Goal: Information Seeking & Learning: Learn about a topic

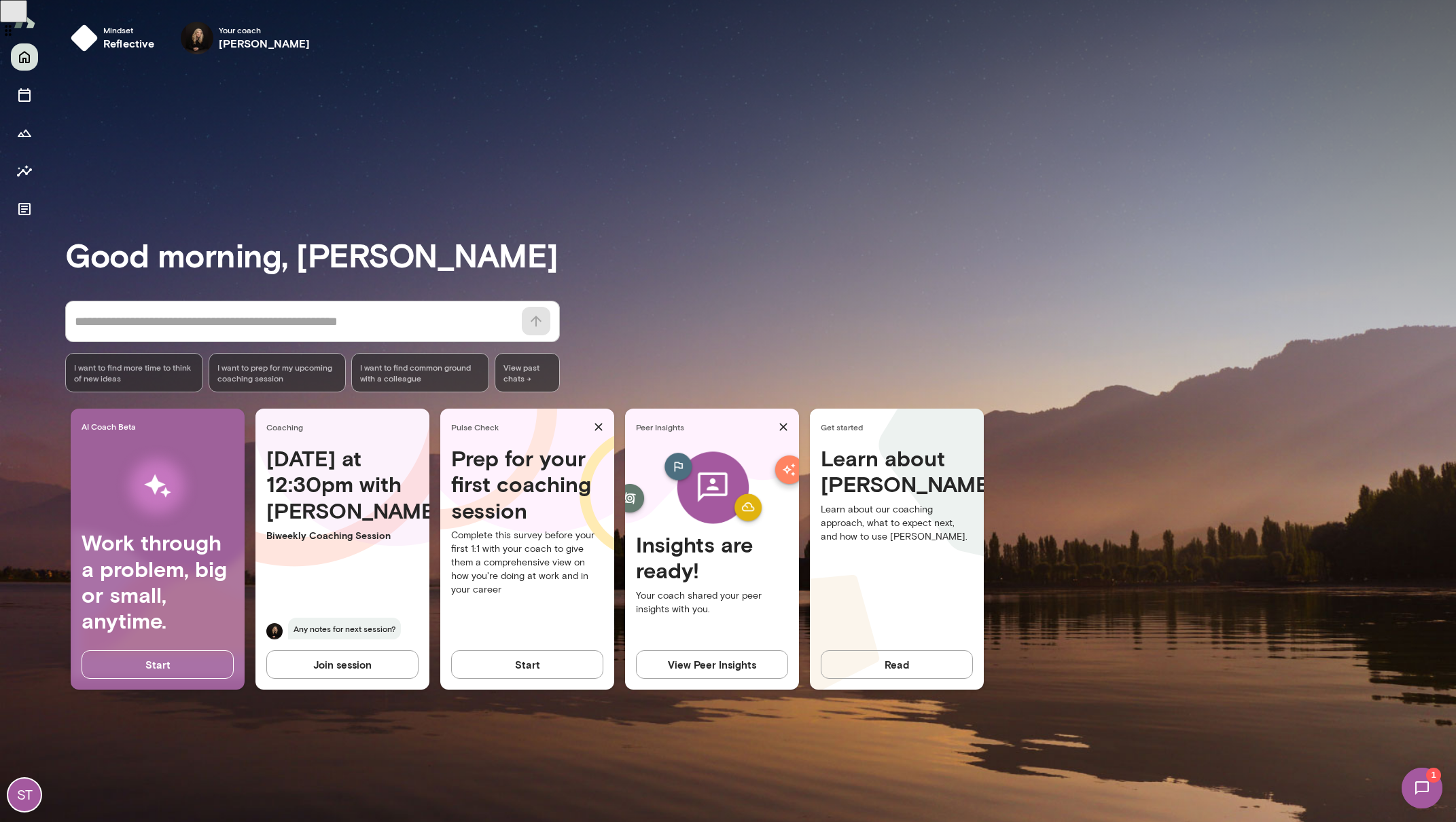
click at [713, 665] on button "View Peer Insights" at bounding box center [712, 664] width 152 height 28
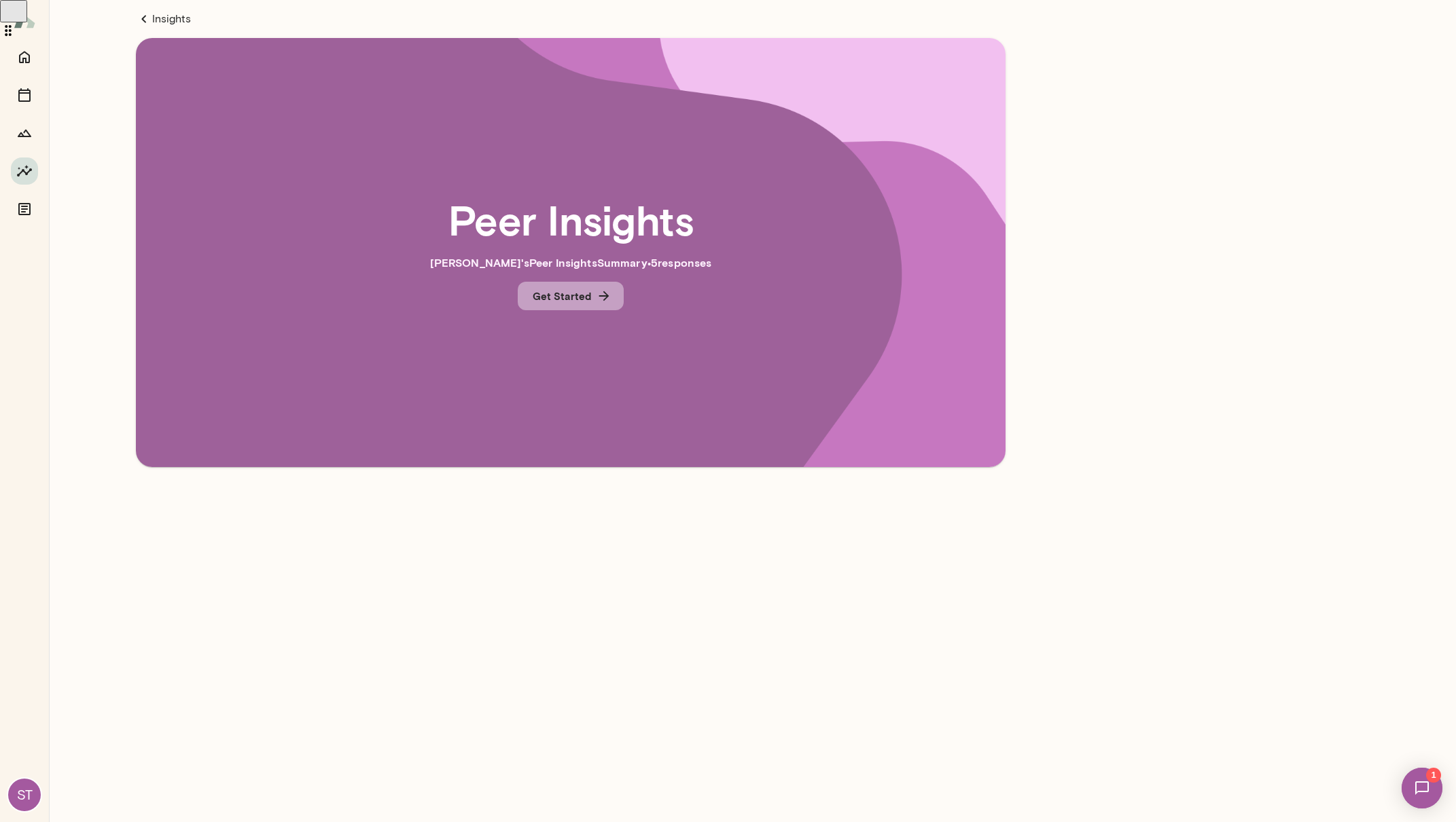
click at [609, 304] on button "Get Started" at bounding box center [570, 295] width 106 height 28
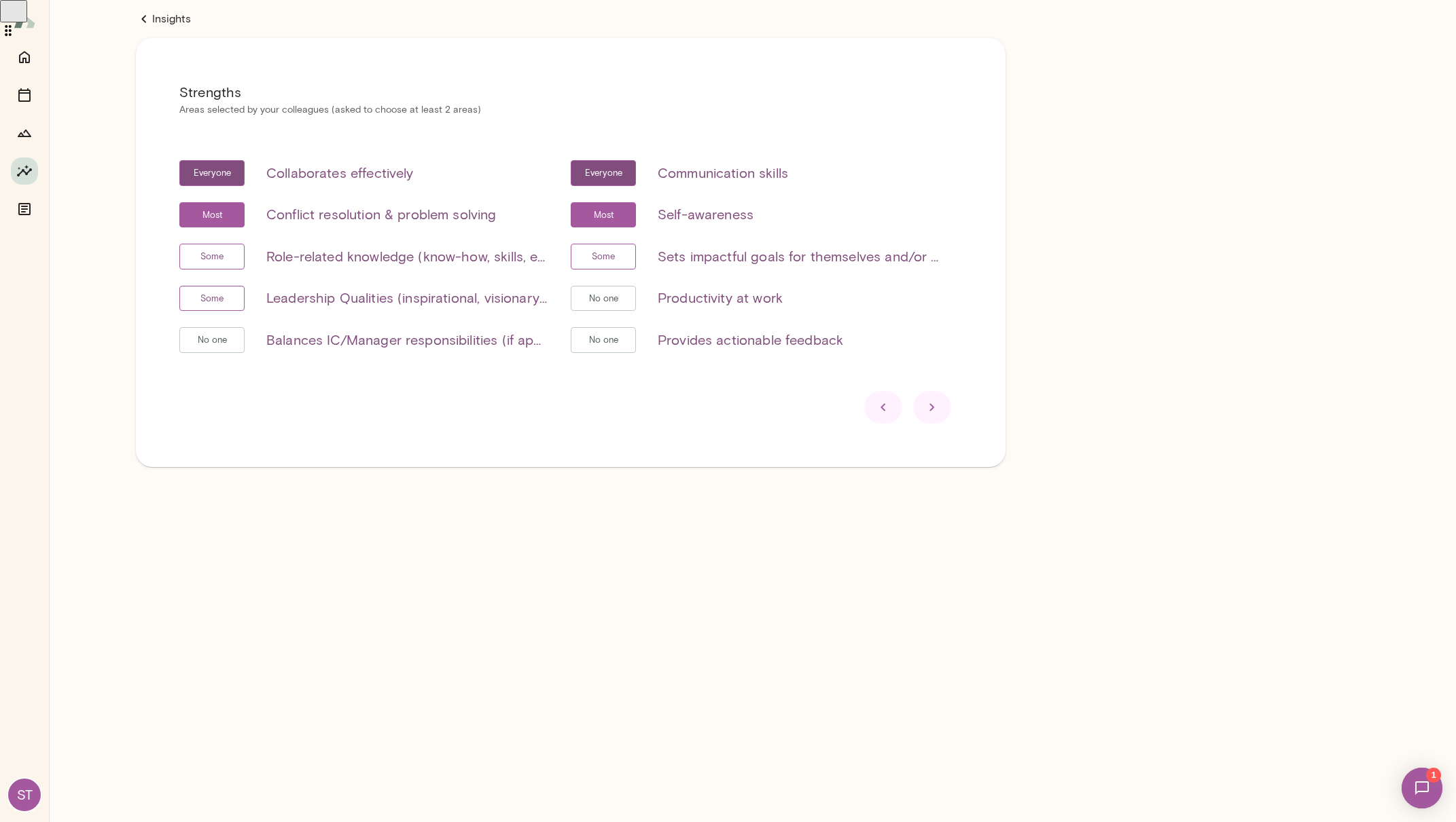
click at [928, 401] on icon at bounding box center [932, 407] width 16 height 16
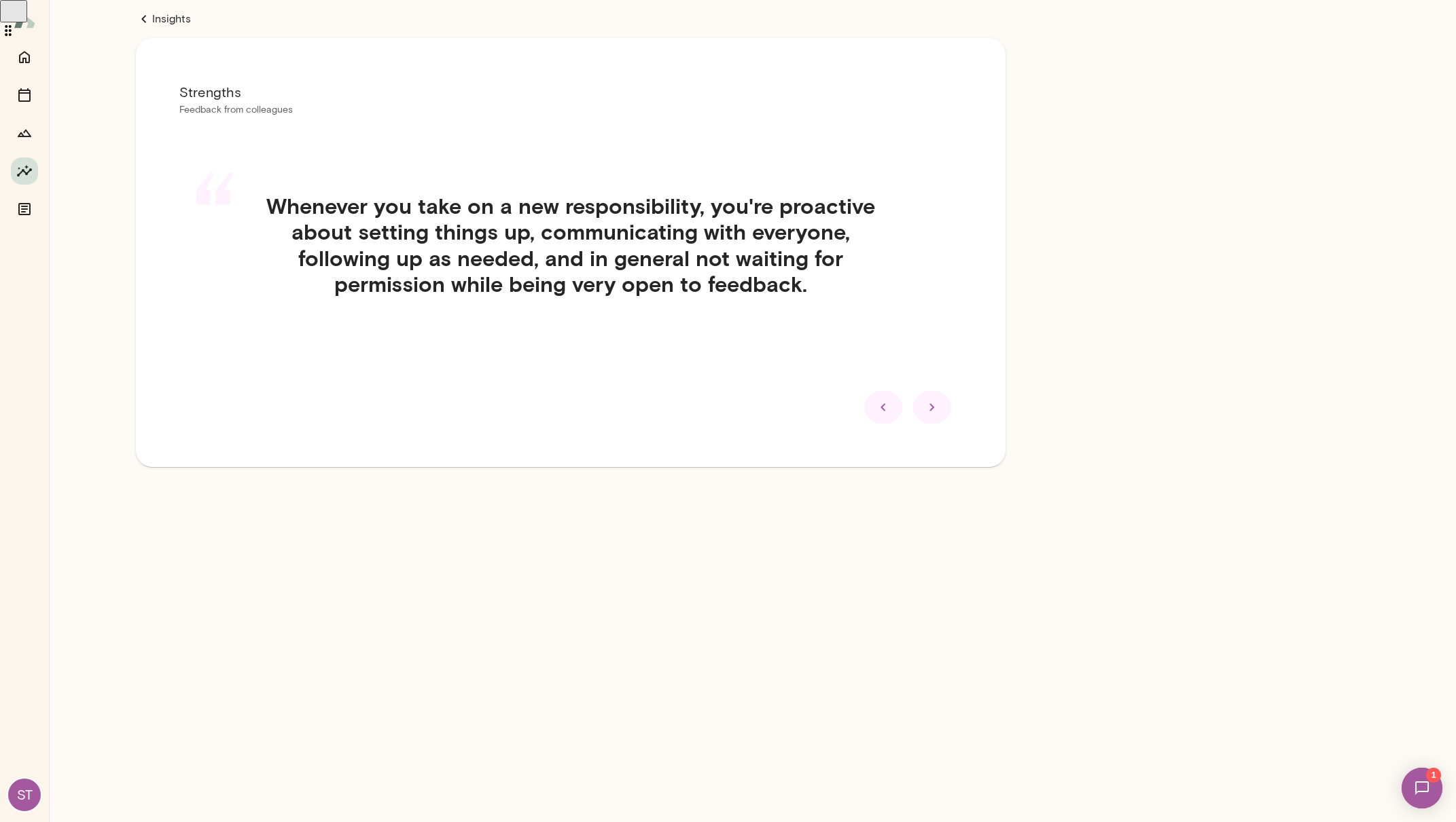
click at [378, 204] on h4 "Whenever you take on a new responsibility, you're proactive about setting thing…" at bounding box center [570, 245] width 609 height 104
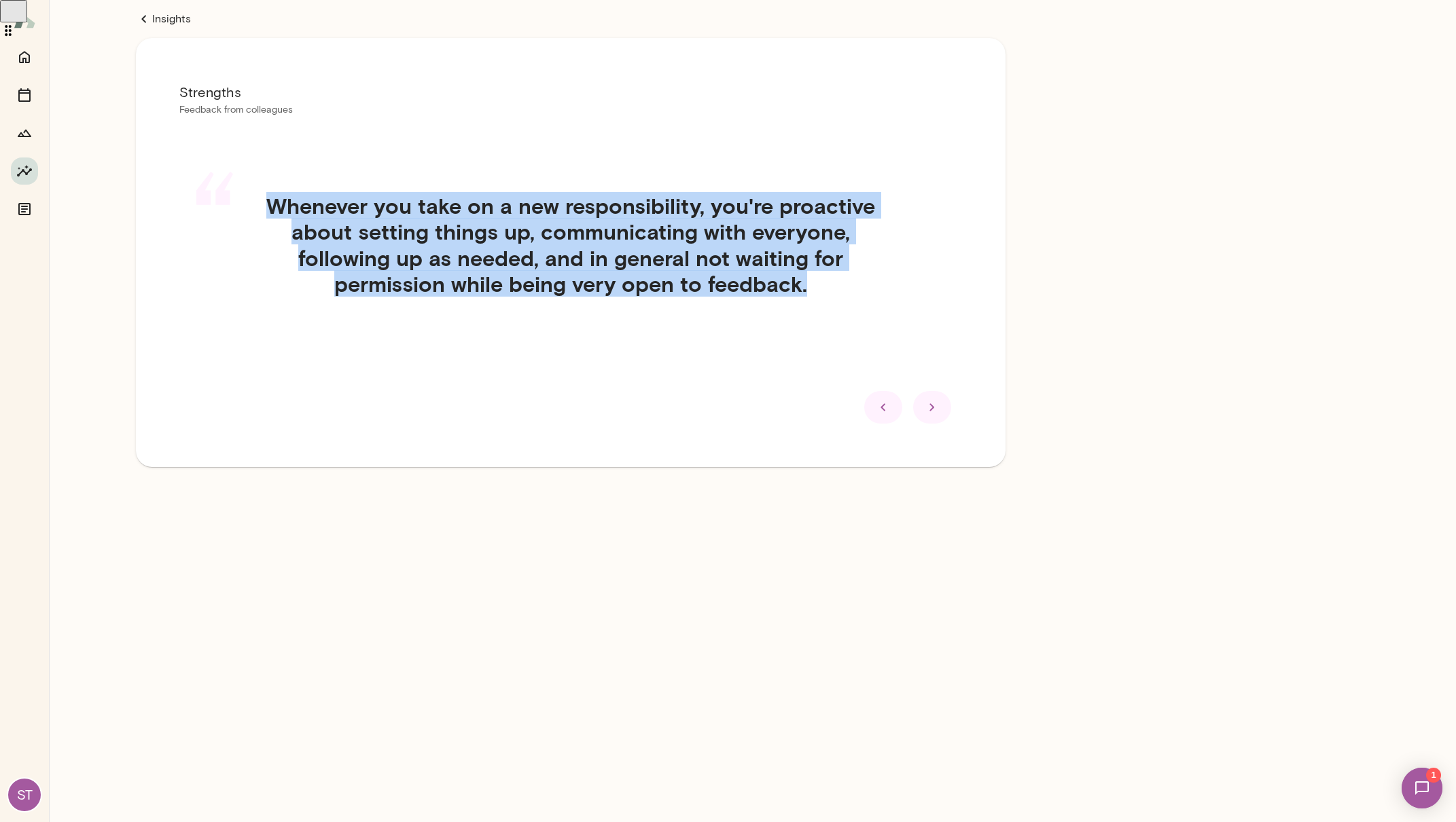
click at [378, 204] on h4 "Whenever you take on a new responsibility, you're proactive about setting thing…" at bounding box center [570, 245] width 609 height 104
click at [465, 151] on div "Strengths Feedback from colleagues “ Whenever you take on a new responsibility,…" at bounding box center [570, 252] width 869 height 429
click at [455, 164] on div "“ Whenever you take on a new responsibility, you're proactive about setting thi…" at bounding box center [570, 261] width 783 height 202
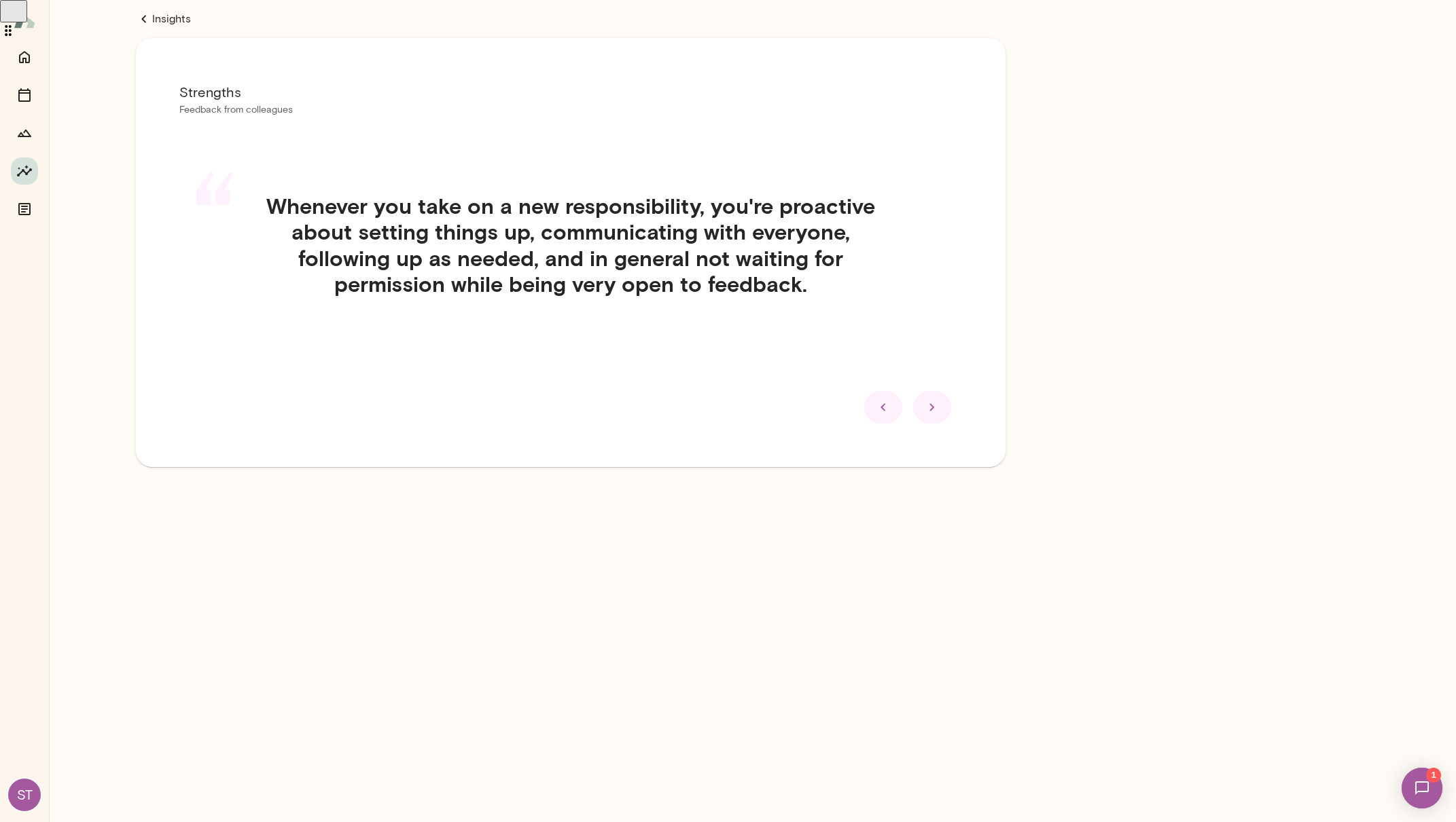
click at [409, 198] on h4 "Whenever you take on a new responsibility, you're proactive about setting thing…" at bounding box center [570, 245] width 609 height 104
click at [432, 156] on div "Strengths Feedback from colleagues “ Whenever you take on a new responsibility,…" at bounding box center [570, 252] width 869 height 429
click at [411, 209] on h4 "Whenever you take on a new responsibility, you're proactive about setting thing…" at bounding box center [570, 245] width 609 height 104
click at [934, 420] on div at bounding box center [932, 408] width 38 height 33
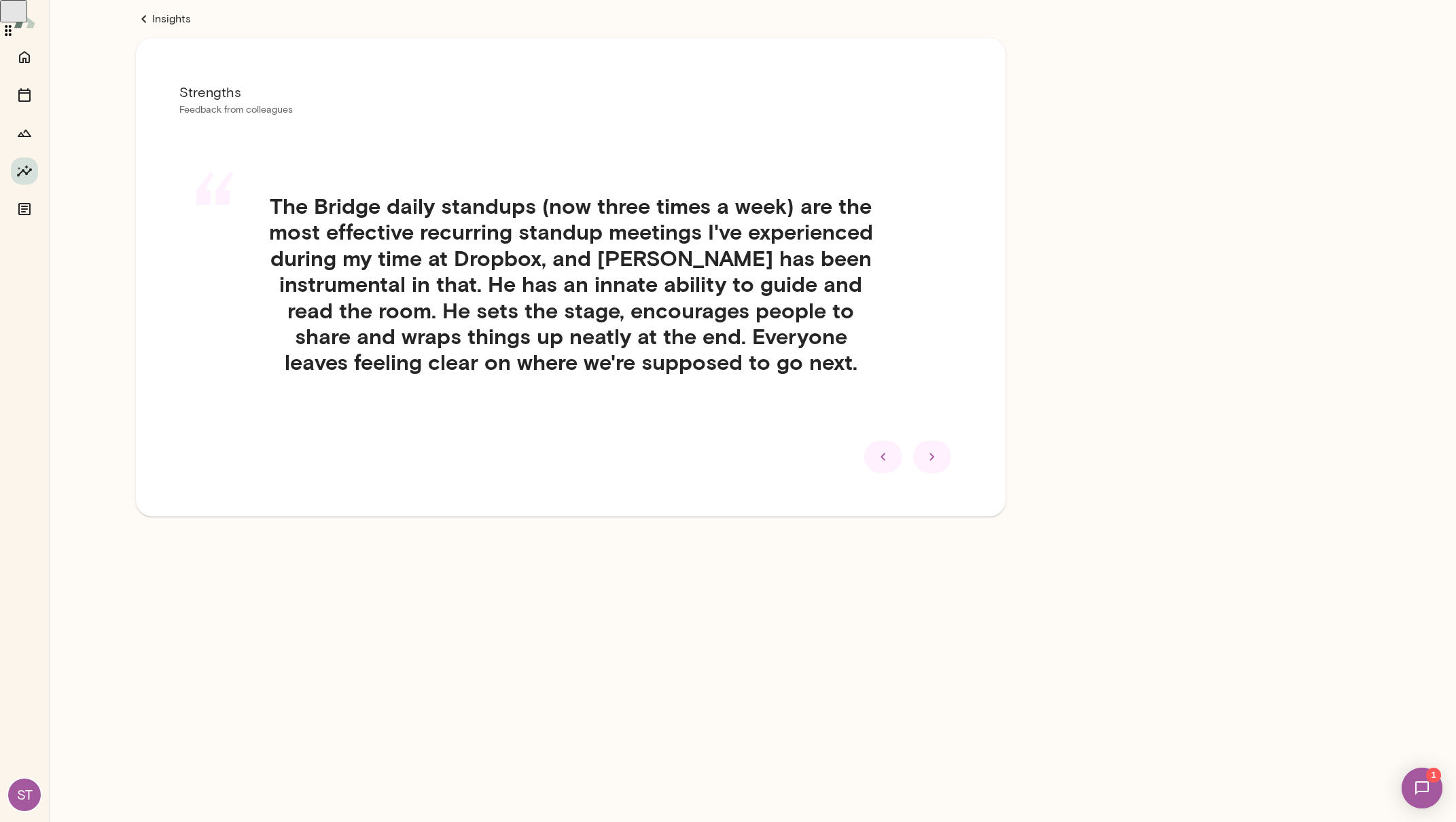
click at [934, 454] on icon at bounding box center [932, 456] width 16 height 16
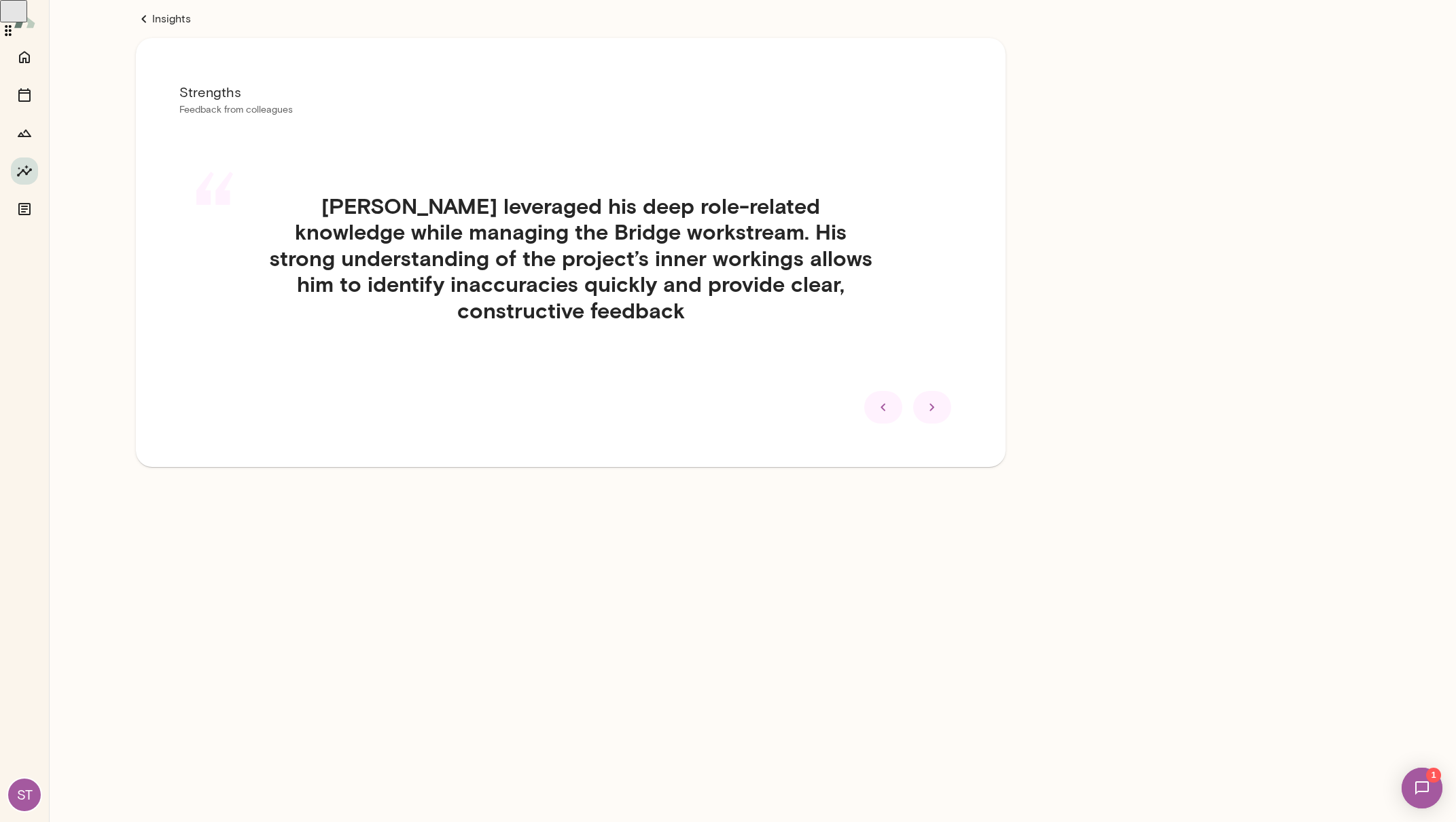
click at [934, 400] on icon at bounding box center [932, 407] width 16 height 16
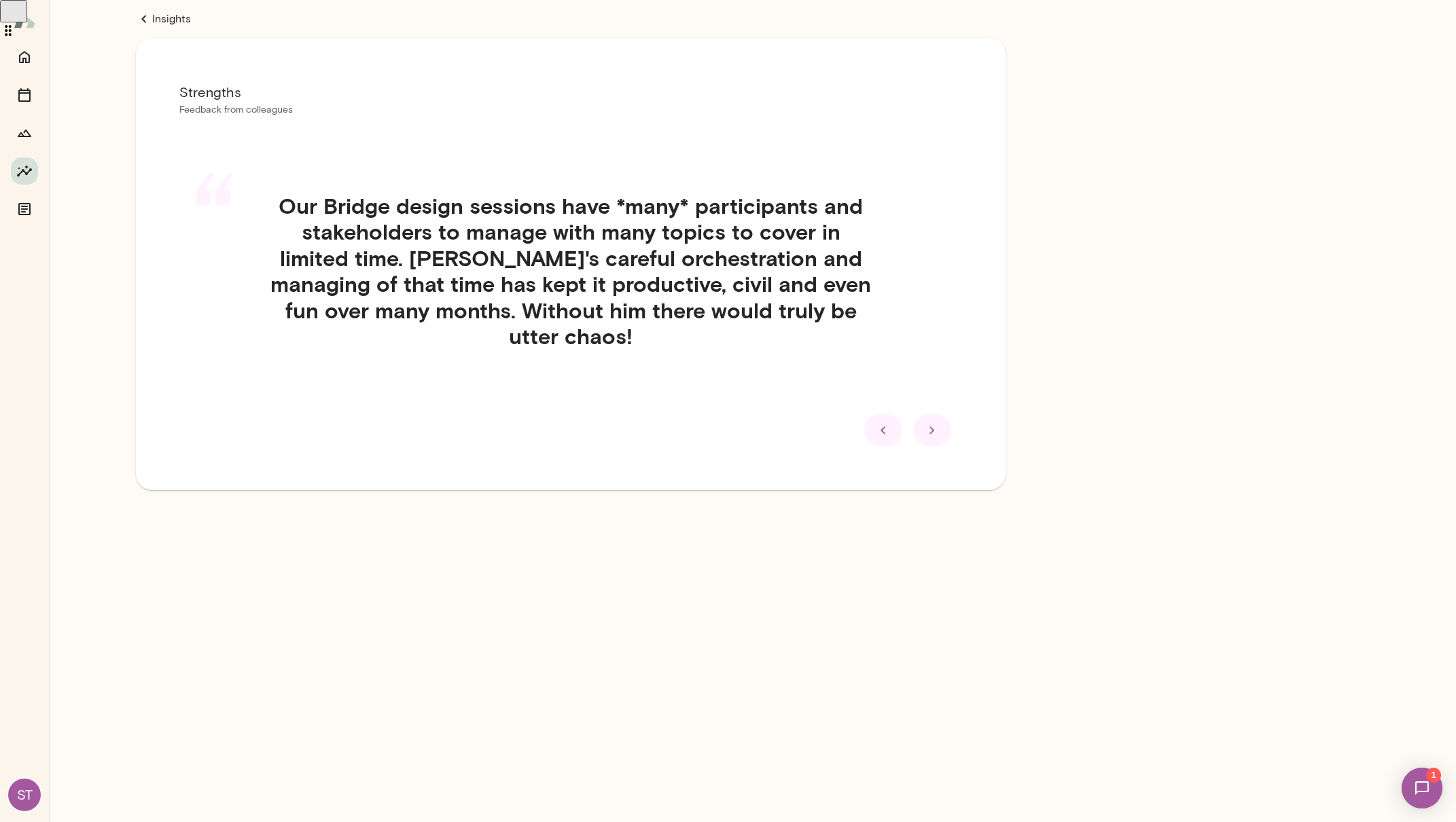
click at [936, 421] on div at bounding box center [932, 431] width 38 height 33
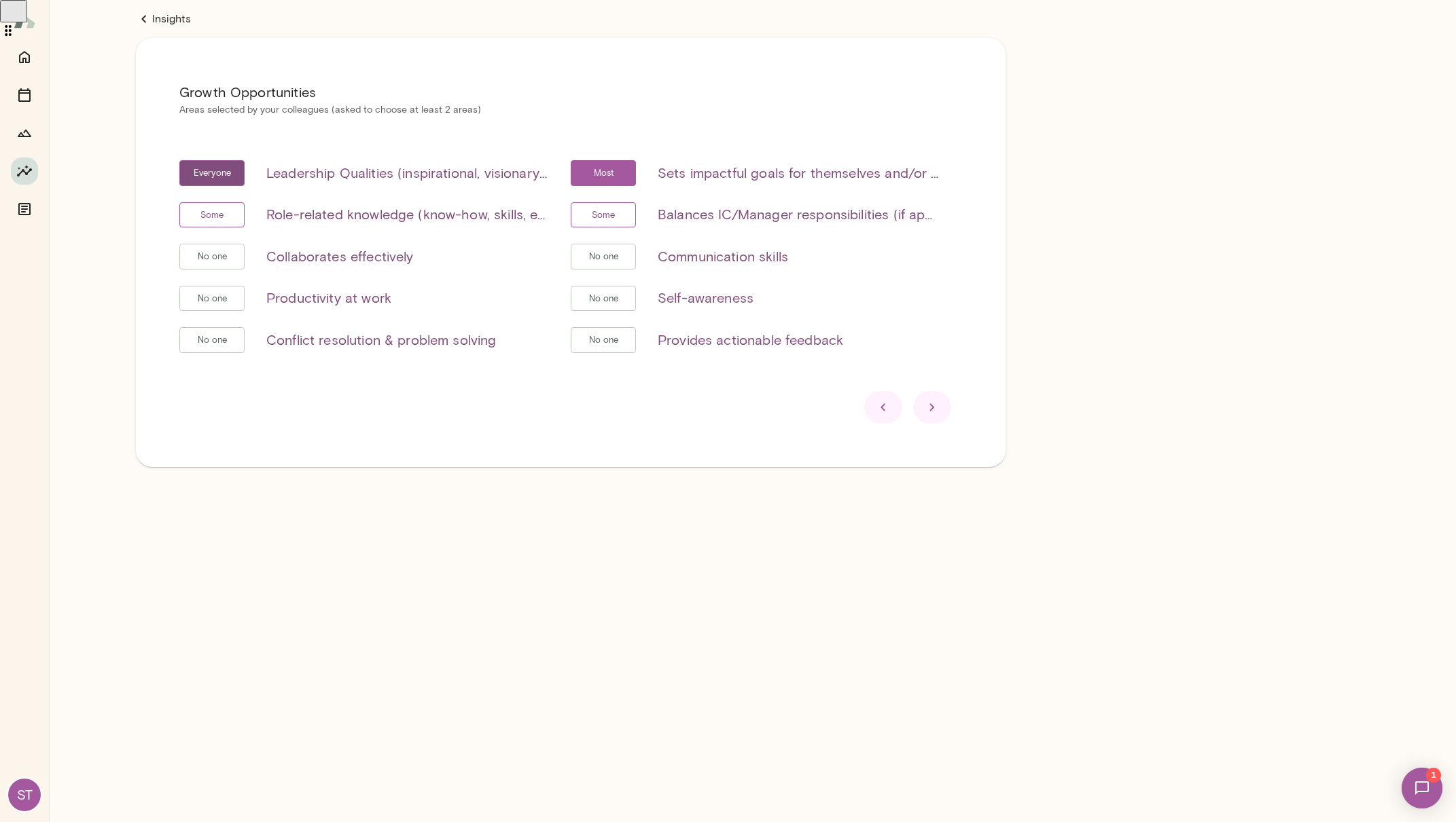
click at [934, 411] on icon at bounding box center [932, 407] width 16 height 16
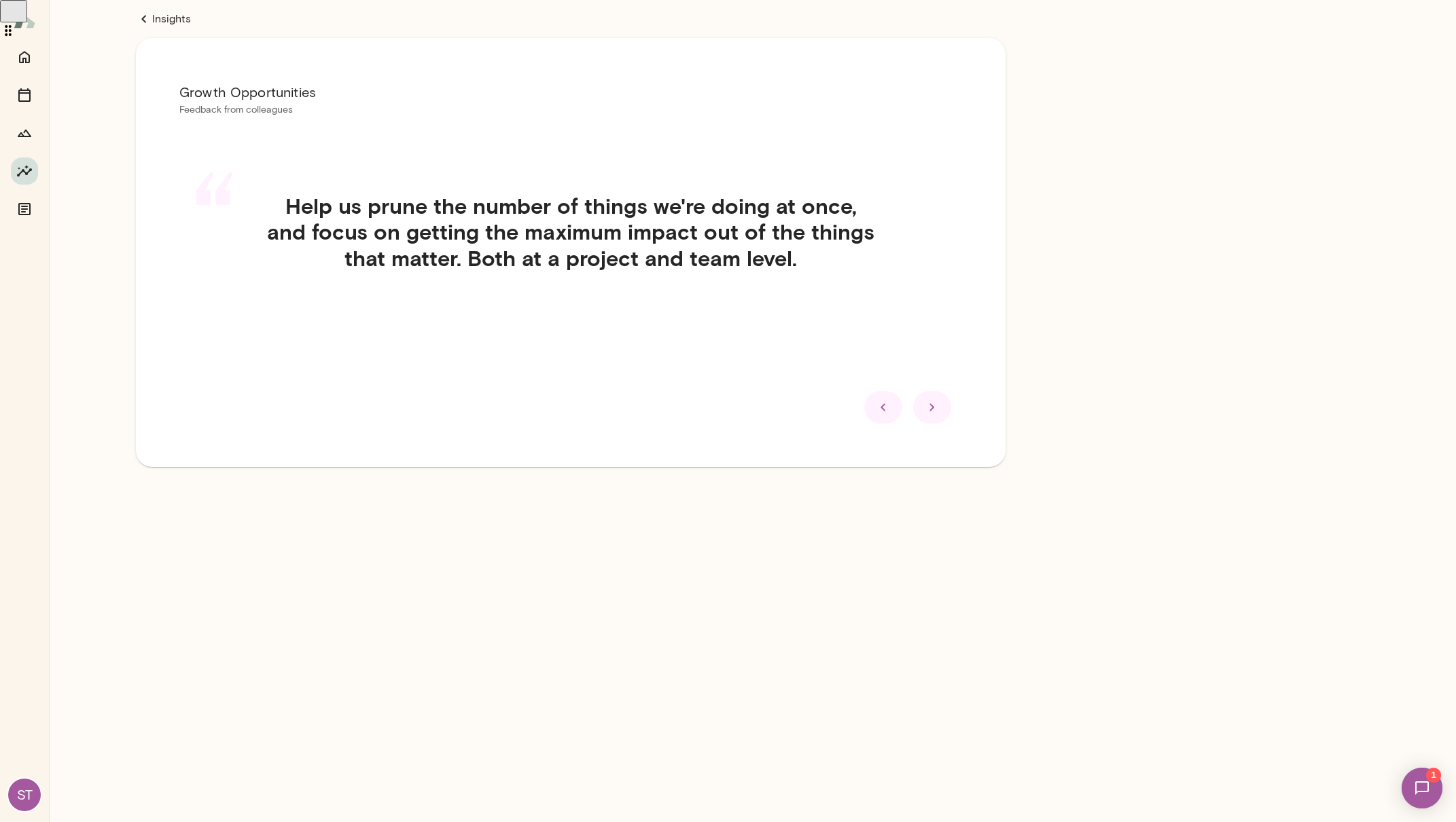
click at [934, 414] on icon at bounding box center [932, 407] width 16 height 16
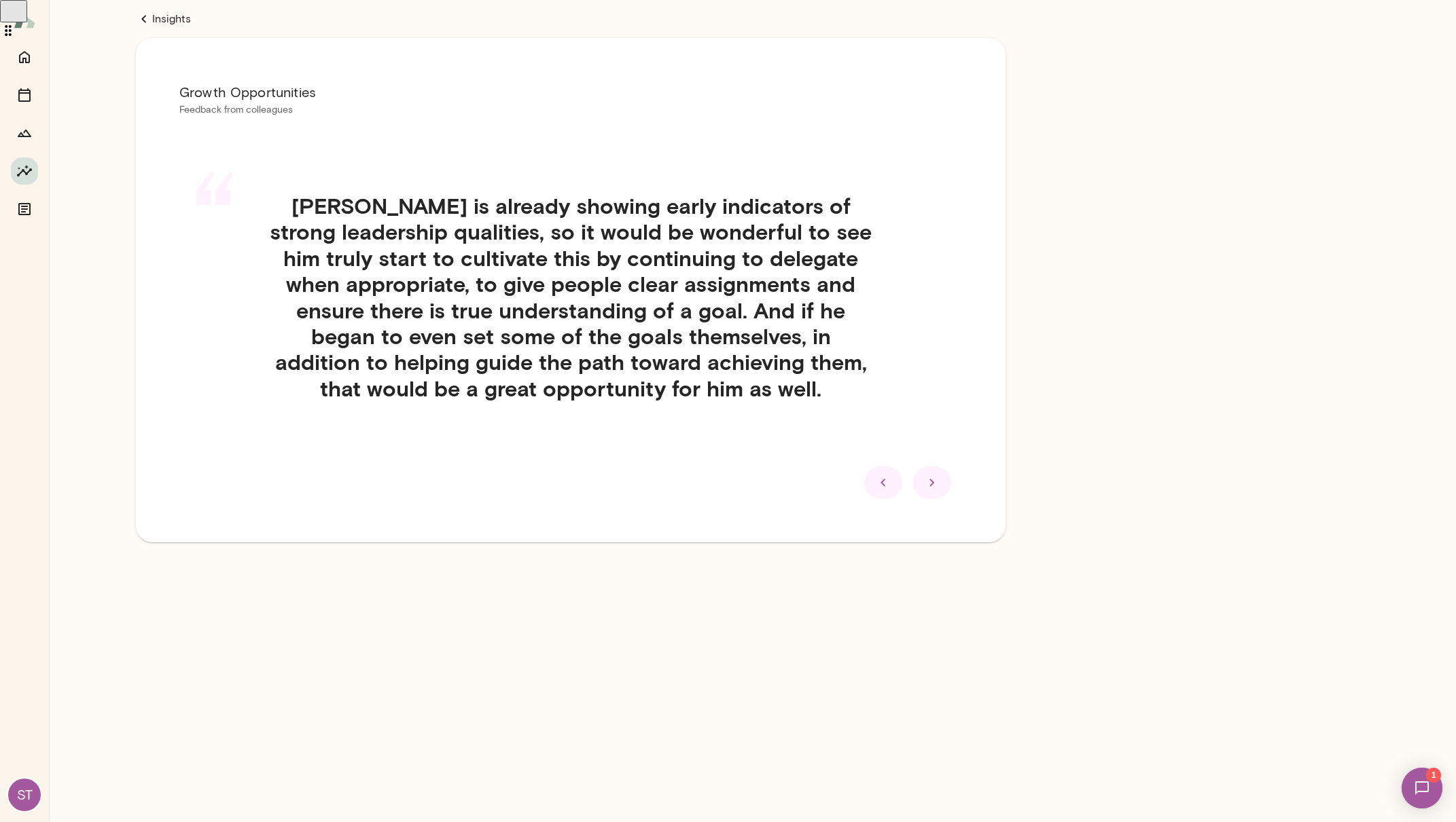
click at [938, 491] on div at bounding box center [932, 483] width 38 height 33
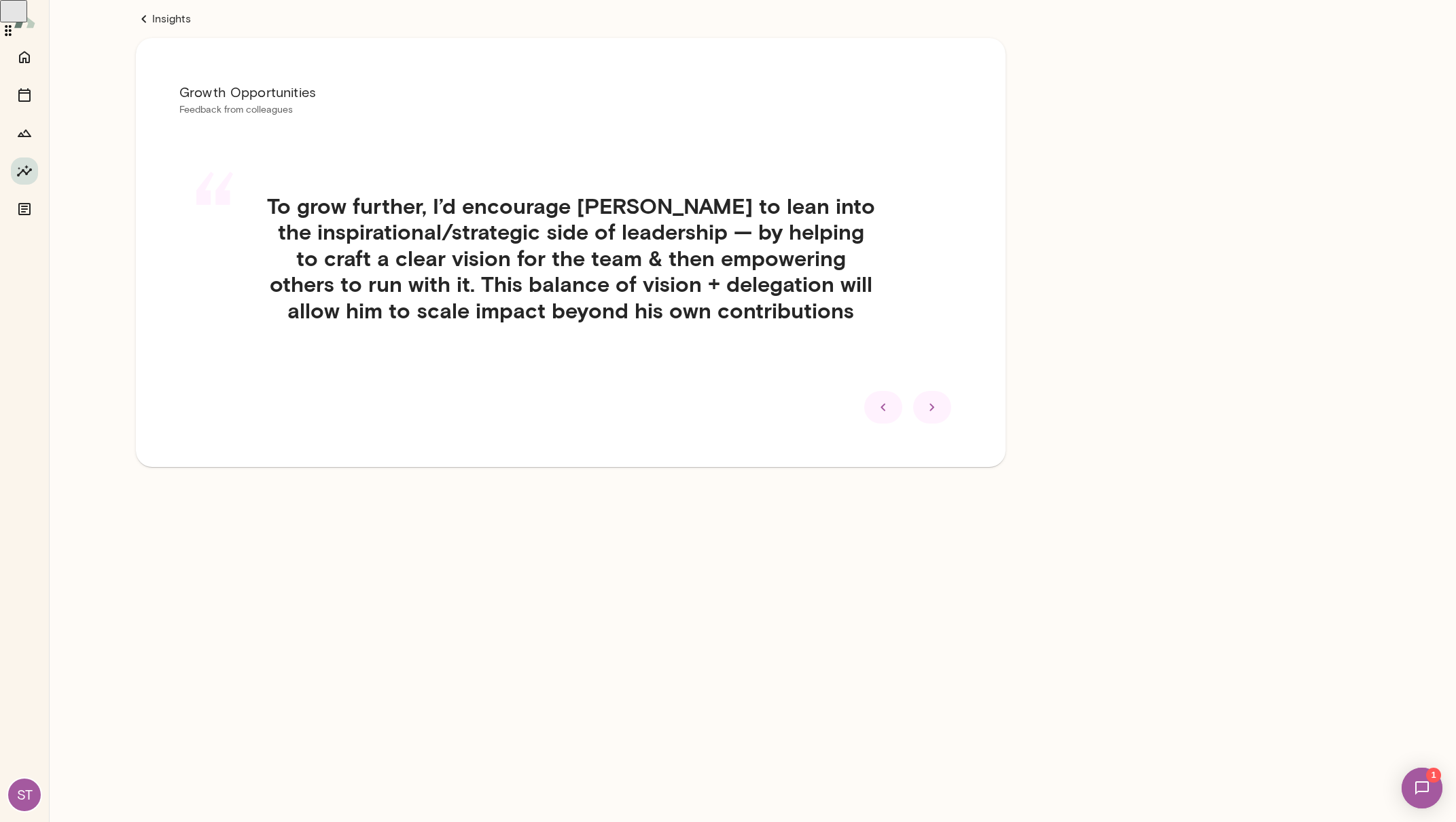
click at [941, 408] on div at bounding box center [932, 408] width 38 height 33
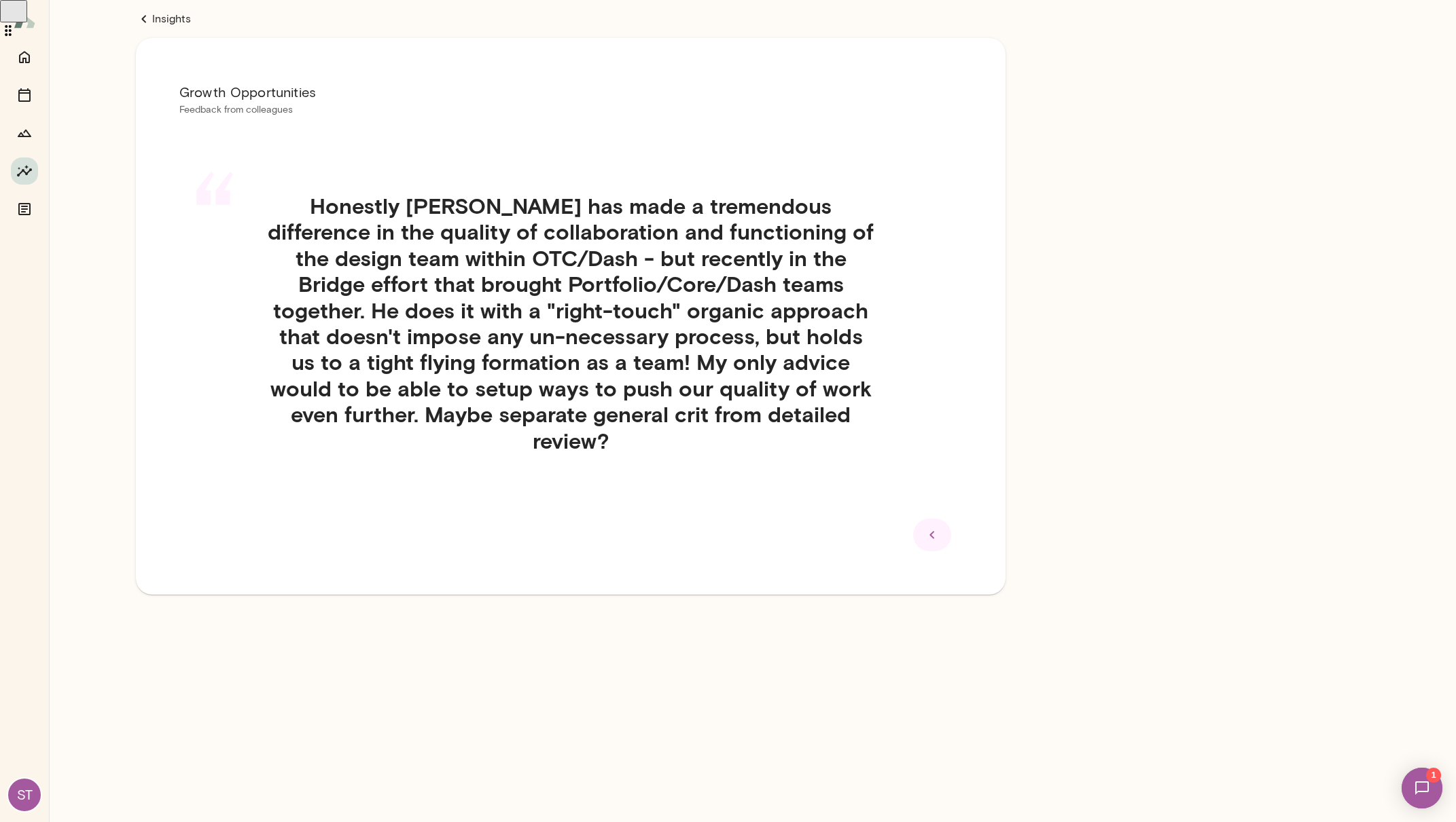
click at [933, 527] on icon at bounding box center [932, 534] width 16 height 16
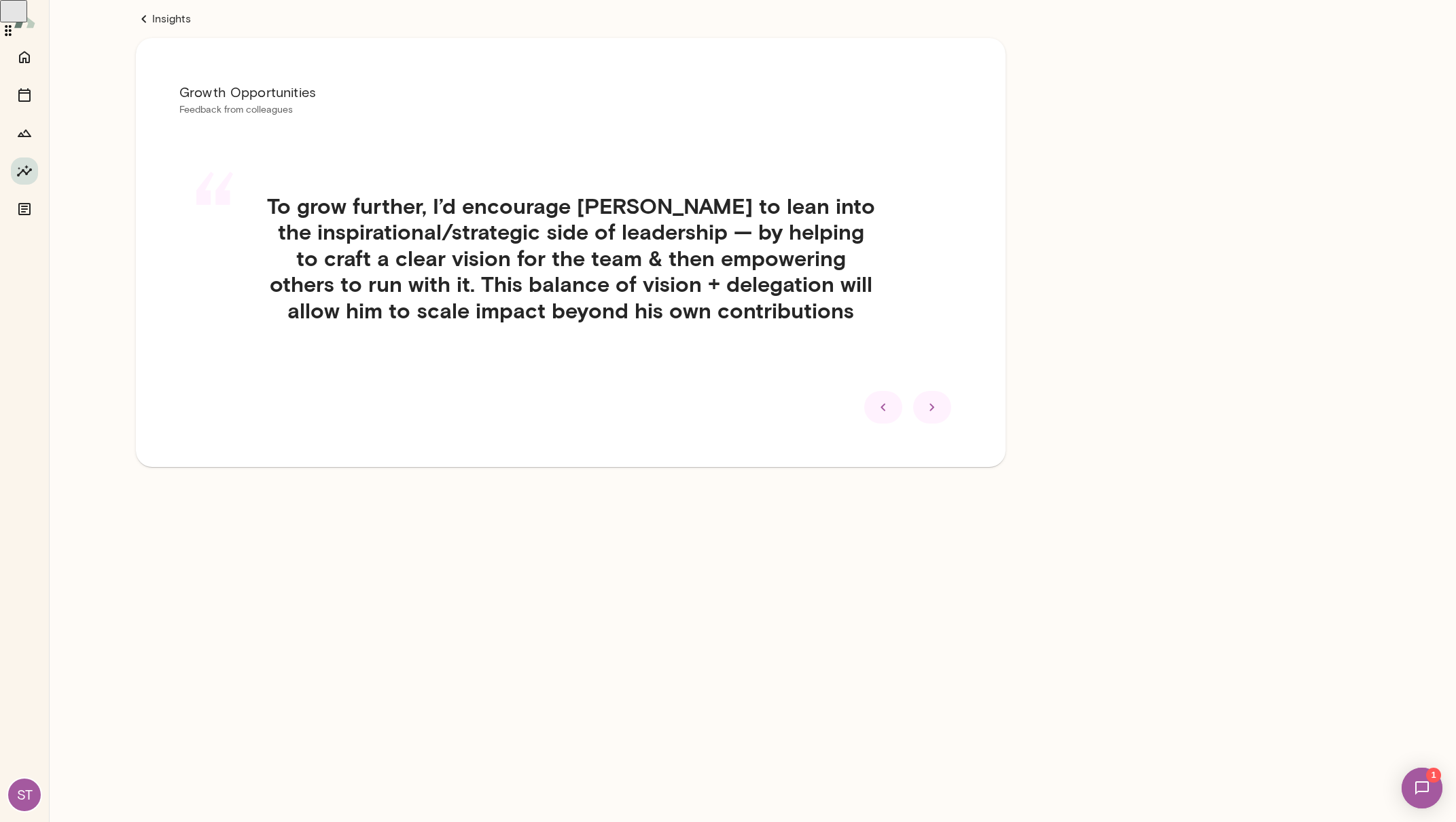
click at [892, 417] on div at bounding box center [883, 408] width 38 height 33
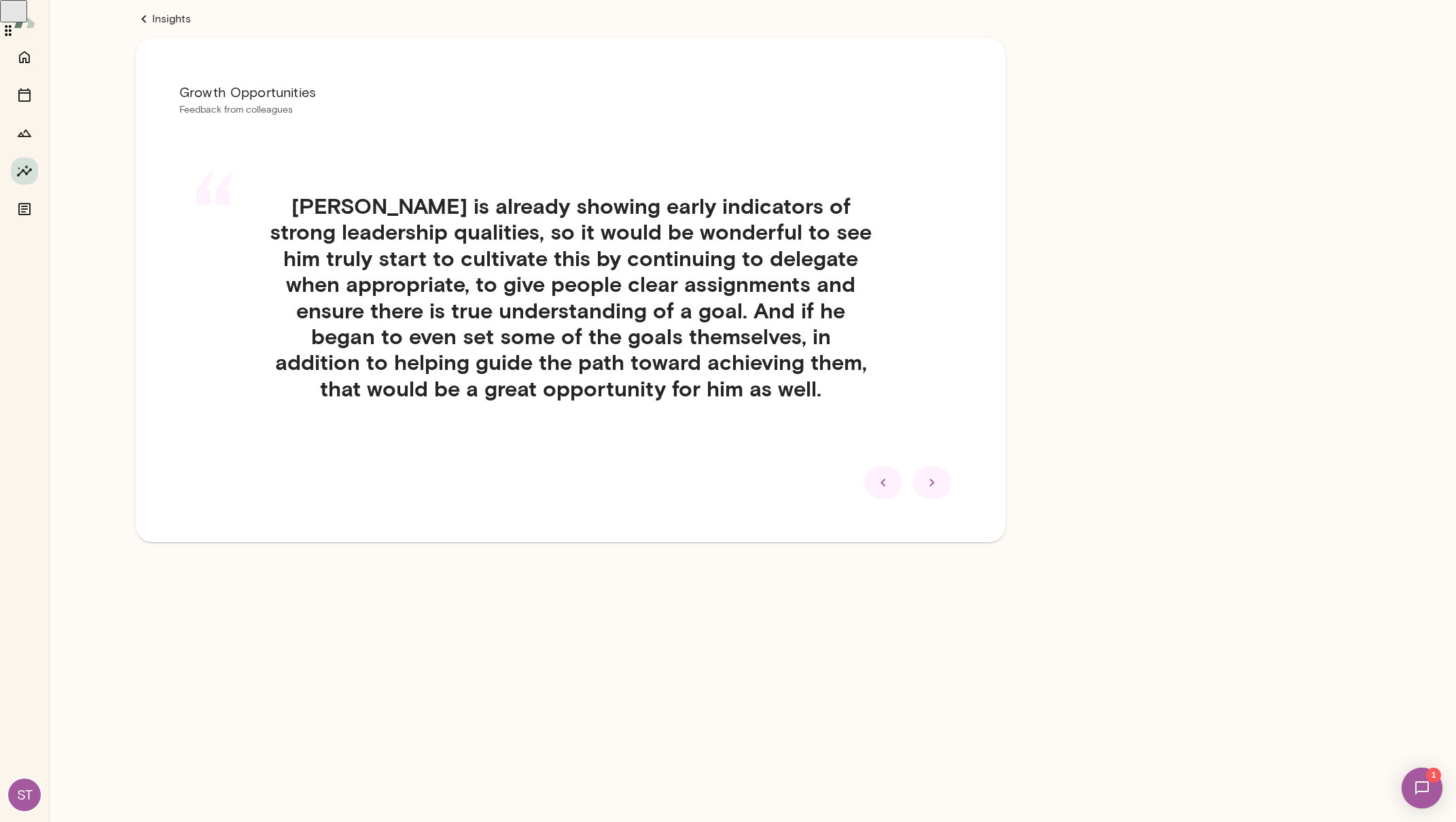
click at [873, 496] on div at bounding box center [883, 483] width 38 height 33
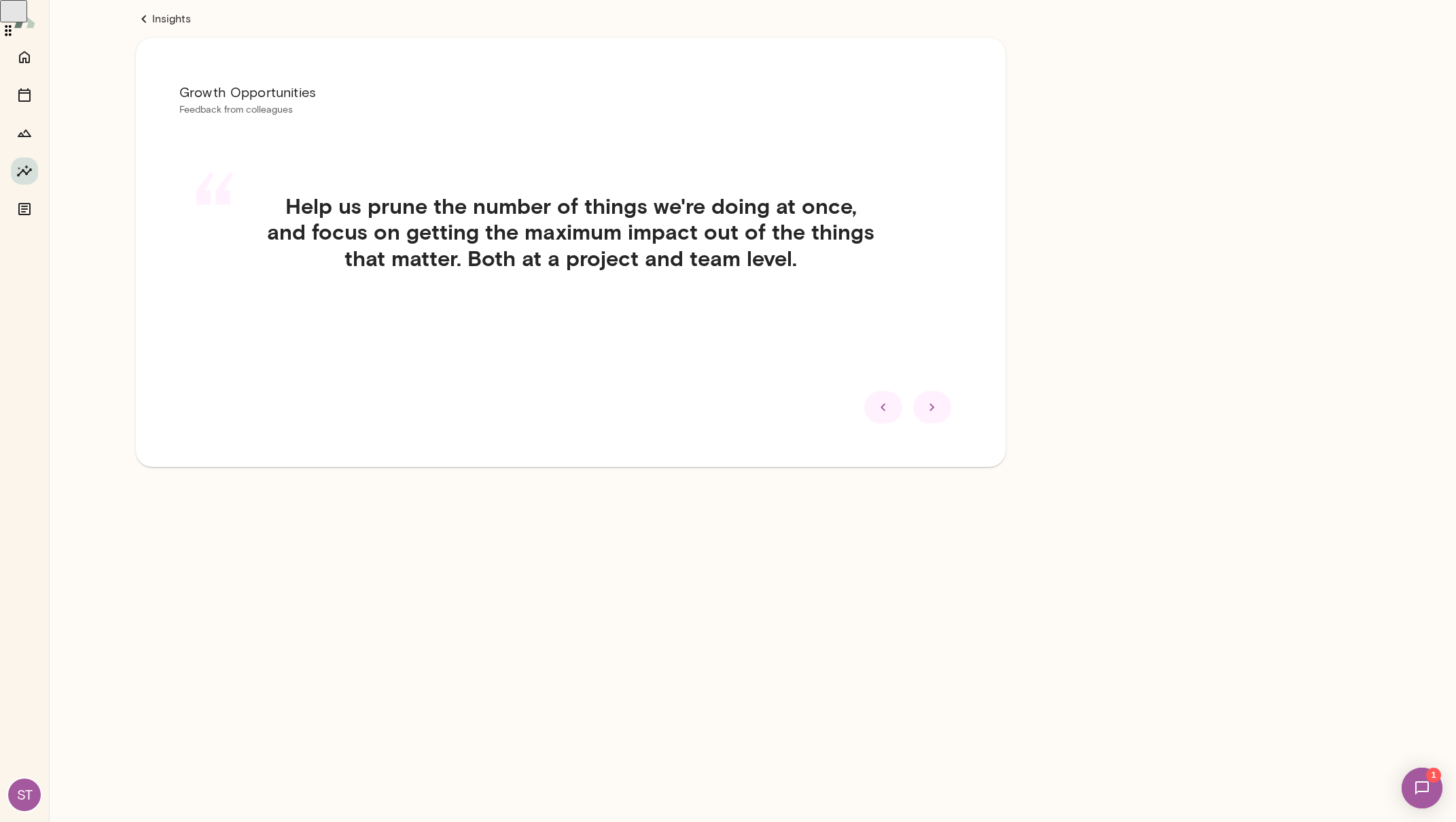
click at [892, 415] on div at bounding box center [883, 408] width 38 height 33
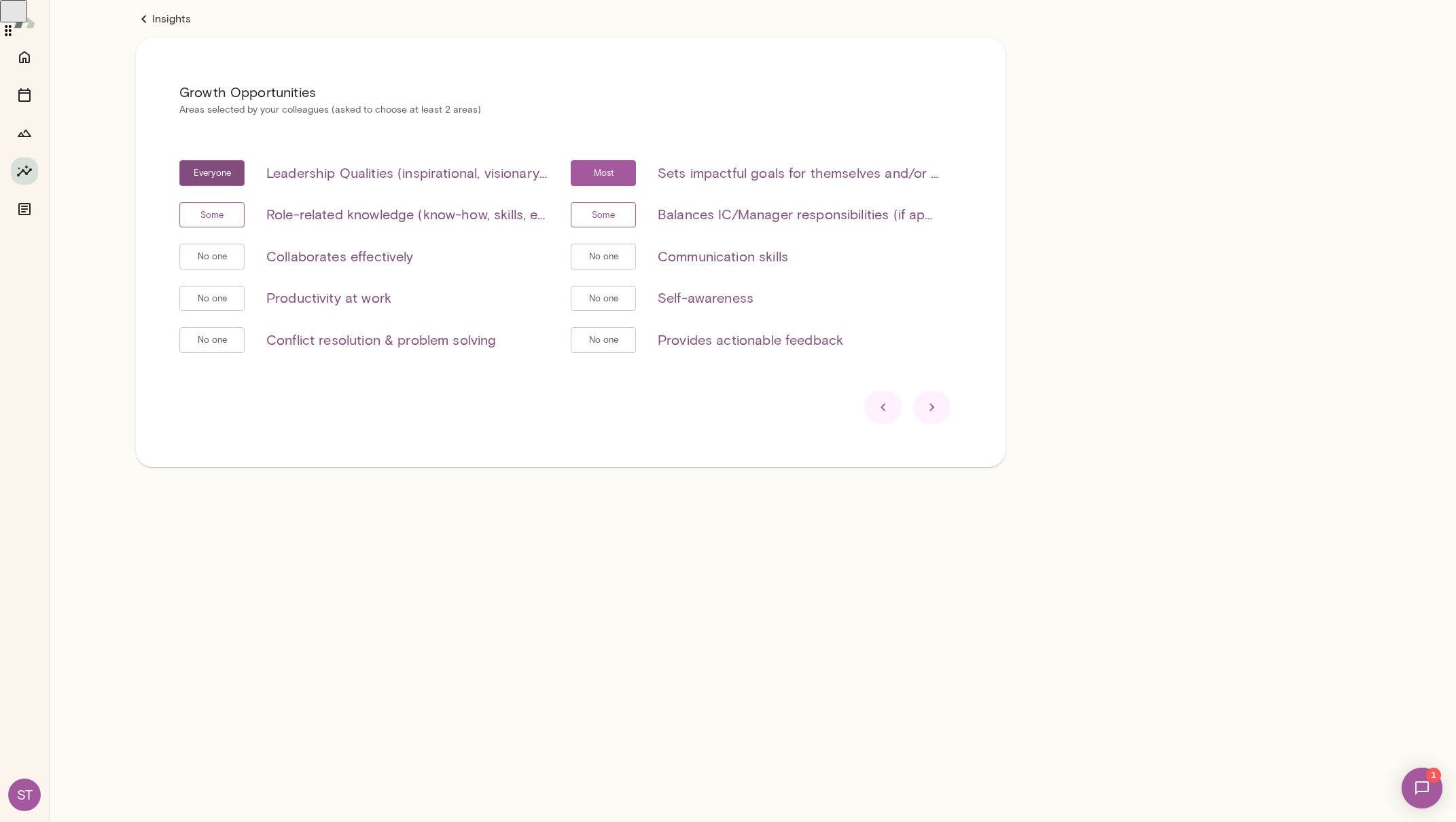
click at [892, 415] on div at bounding box center [883, 408] width 38 height 33
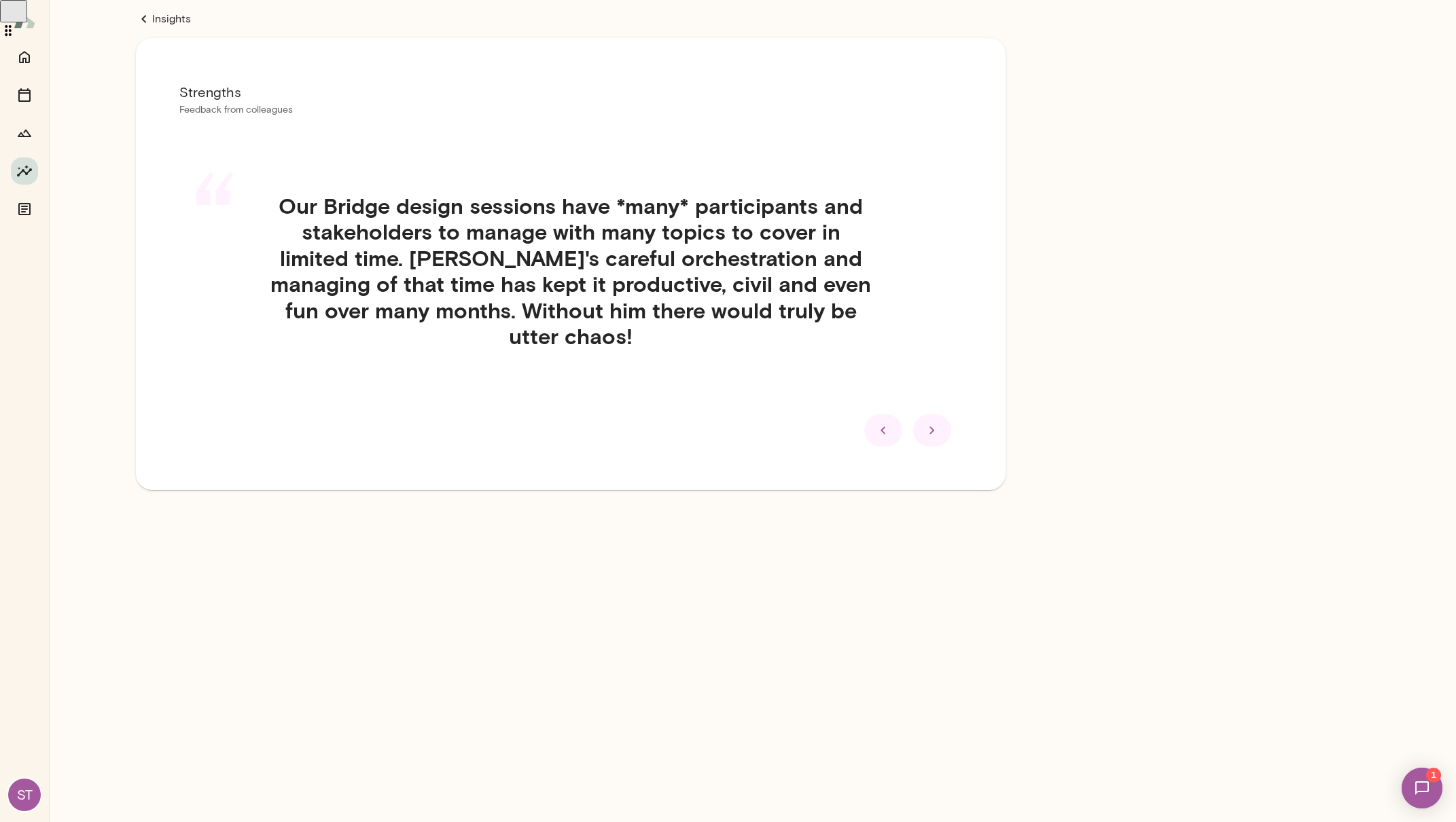
click at [892, 415] on div at bounding box center [883, 431] width 38 height 33
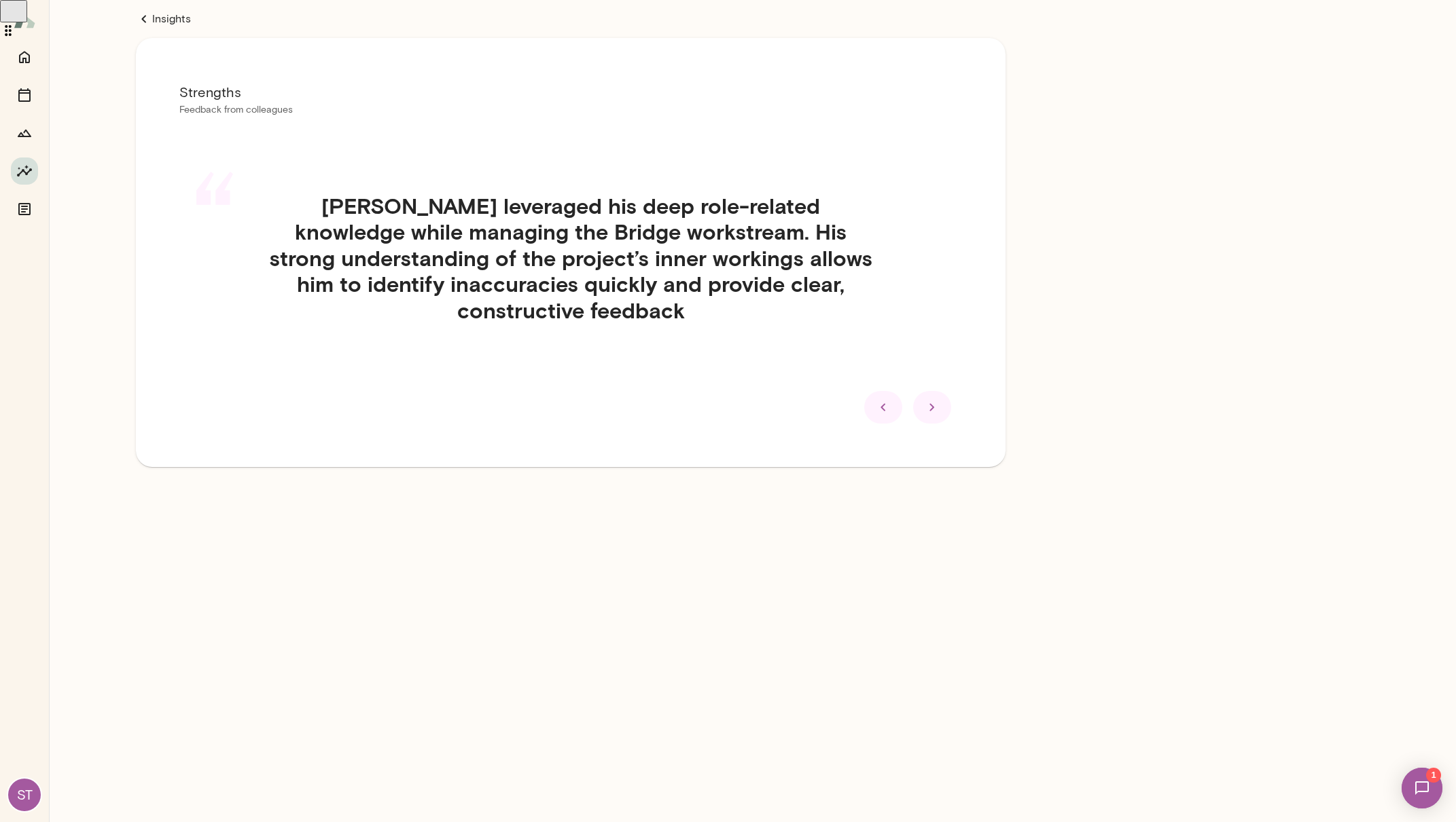
click at [892, 415] on div at bounding box center [883, 408] width 38 height 33
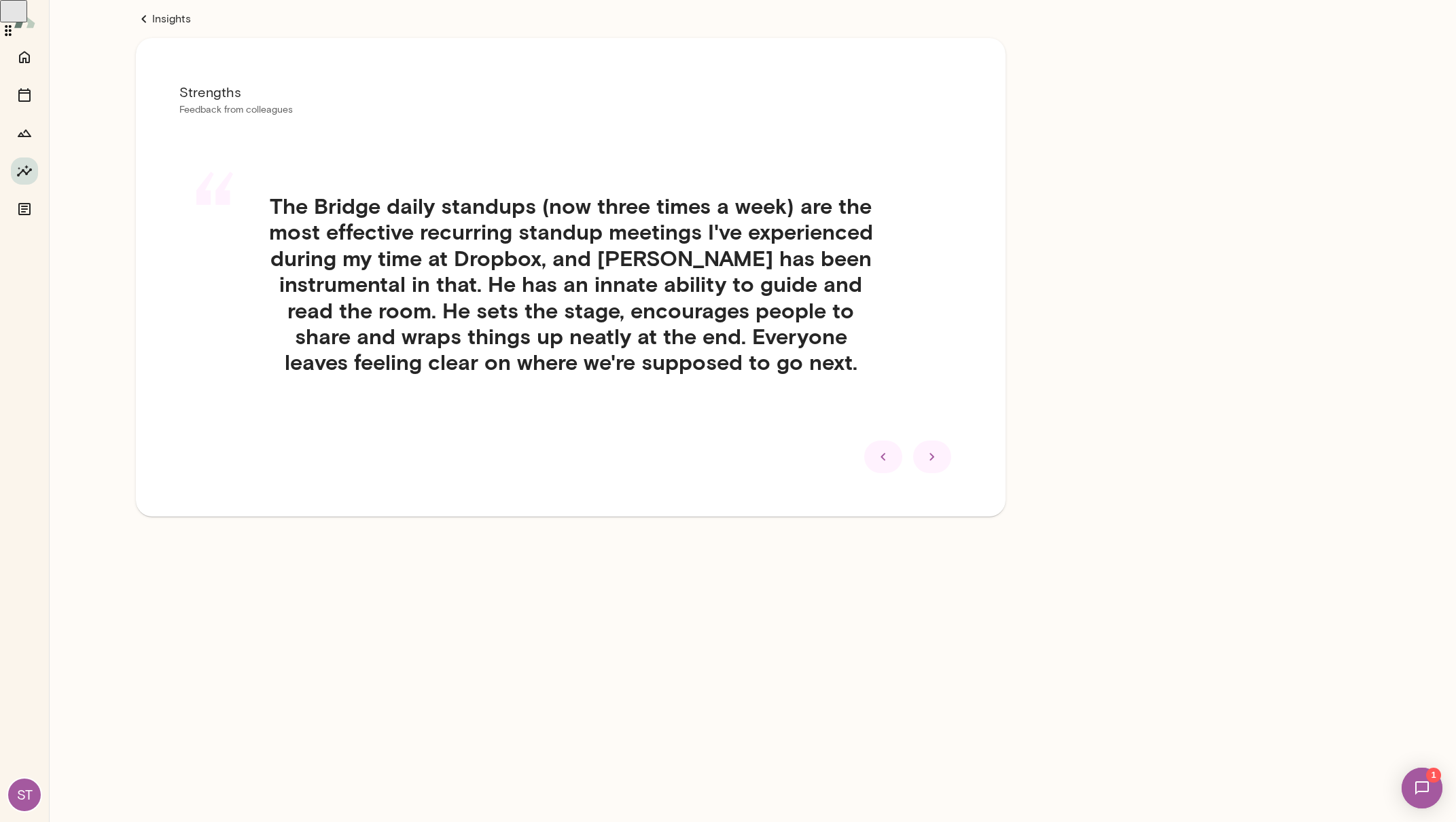
click at [884, 449] on icon at bounding box center [883, 456] width 16 height 16
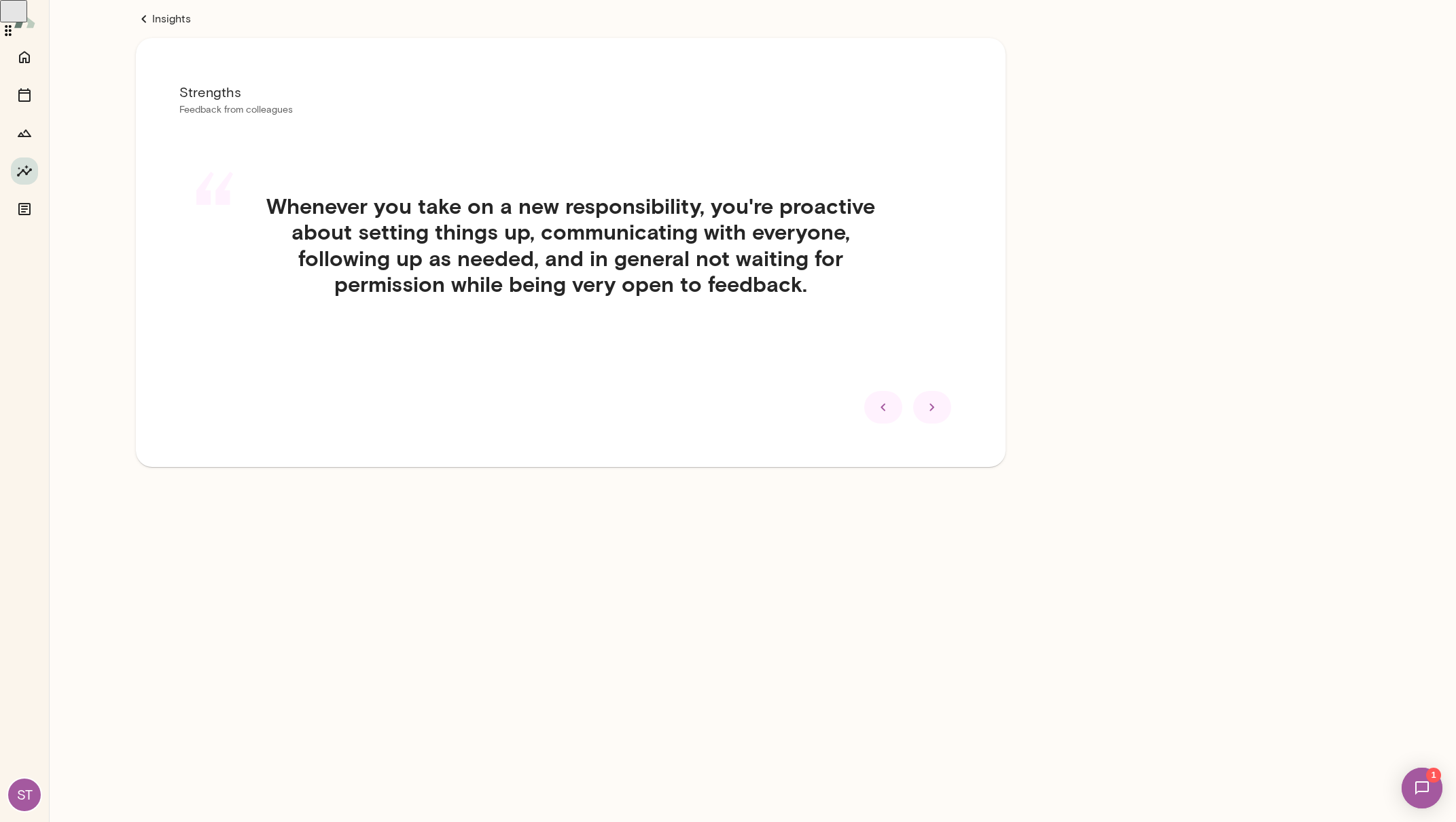
click at [1417, 783] on img at bounding box center [1422, 788] width 56 height 56
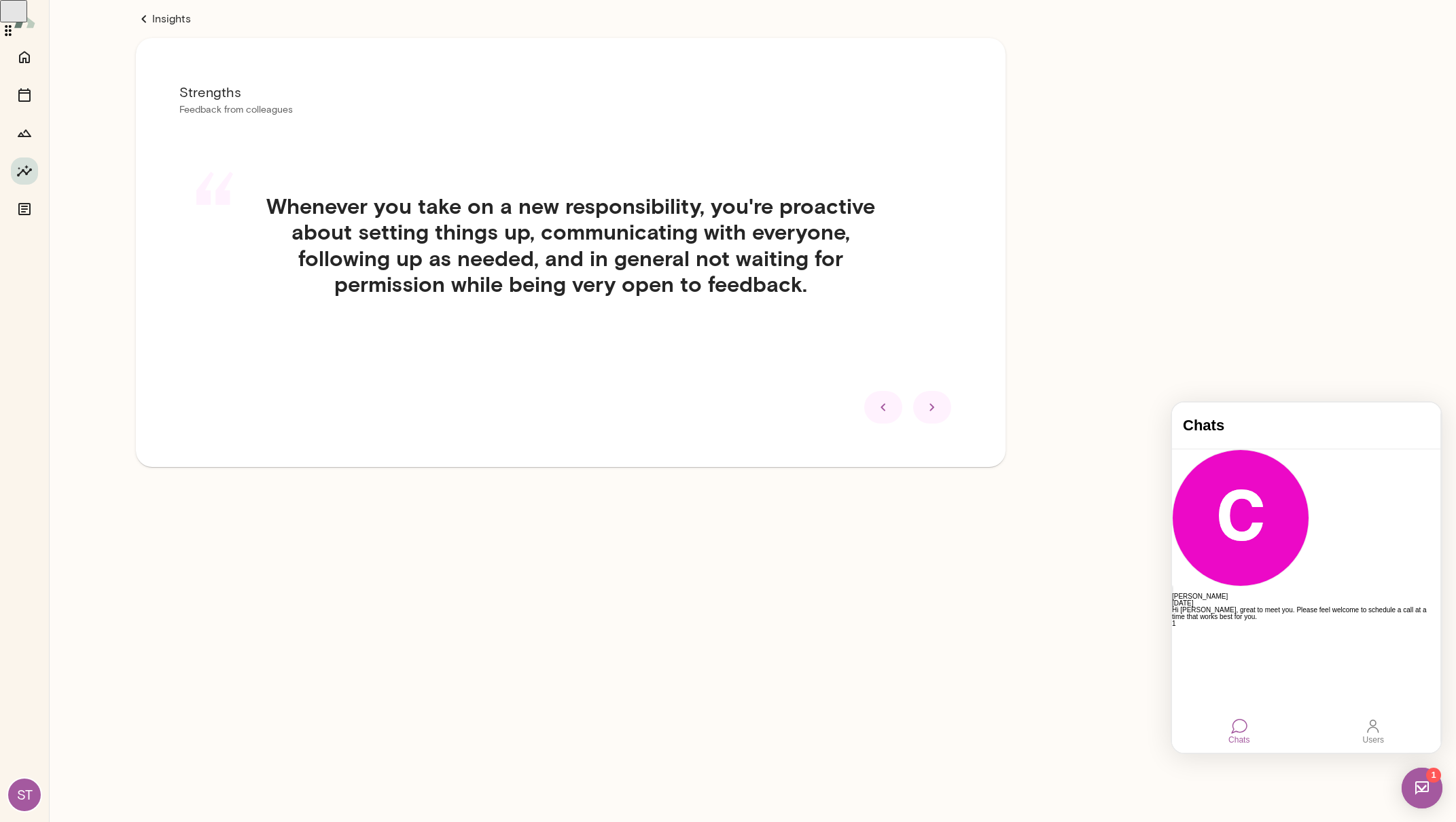
click at [1099, 597] on main "Insights Strengths Feedback from colleagues “ Whenever you take on a new respon…" at bounding box center [752, 411] width 1407 height 822
